Goal: Transaction & Acquisition: Download file/media

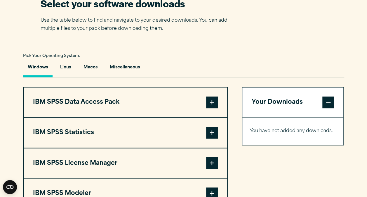
scroll to position [418, 0]
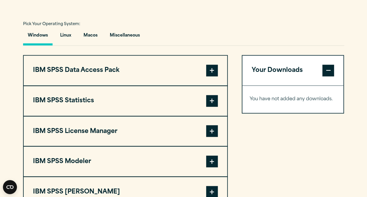
click at [212, 99] on span at bounding box center [212, 101] width 12 height 12
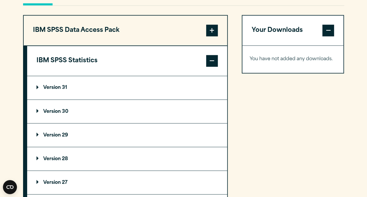
scroll to position [457, 0]
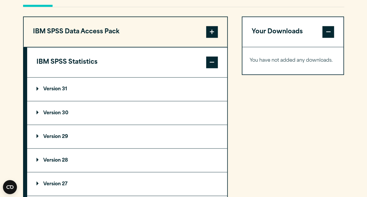
click at [56, 84] on summary "Version 31" at bounding box center [127, 88] width 200 height 23
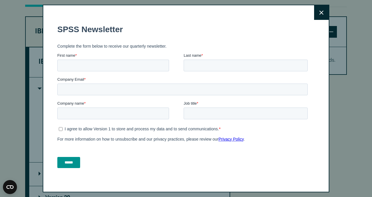
click at [317, 13] on button "Close" at bounding box center [321, 12] width 15 height 15
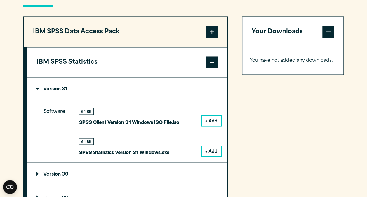
click at [209, 151] on button "+ Add" at bounding box center [211, 151] width 19 height 10
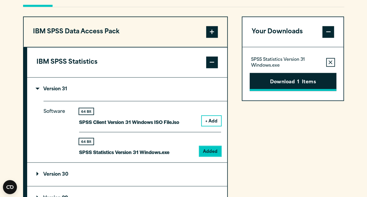
click at [289, 79] on button "Download 1 Items" at bounding box center [293, 82] width 87 height 18
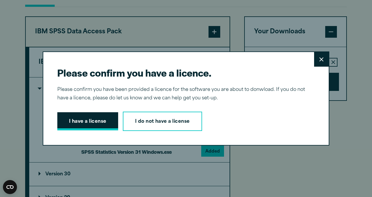
click at [72, 119] on button "I have a license" at bounding box center [87, 121] width 61 height 18
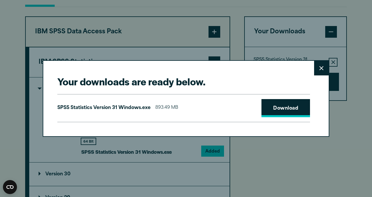
click at [276, 108] on link "Download" at bounding box center [285, 108] width 48 height 18
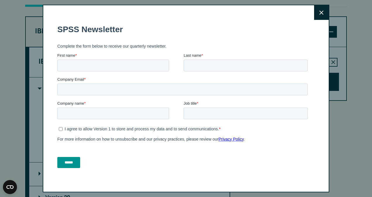
drag, startPoint x: 225, startPoint y: 38, endPoint x: 177, endPoint y: 44, distance: 48.0
click at [319, 13] on icon at bounding box center [321, 13] width 4 height 4
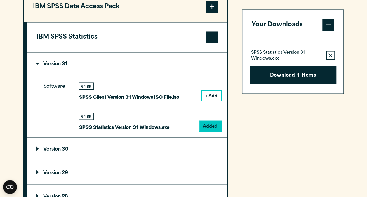
scroll to position [483, 0]
